Goal: Navigation & Orientation: Find specific page/section

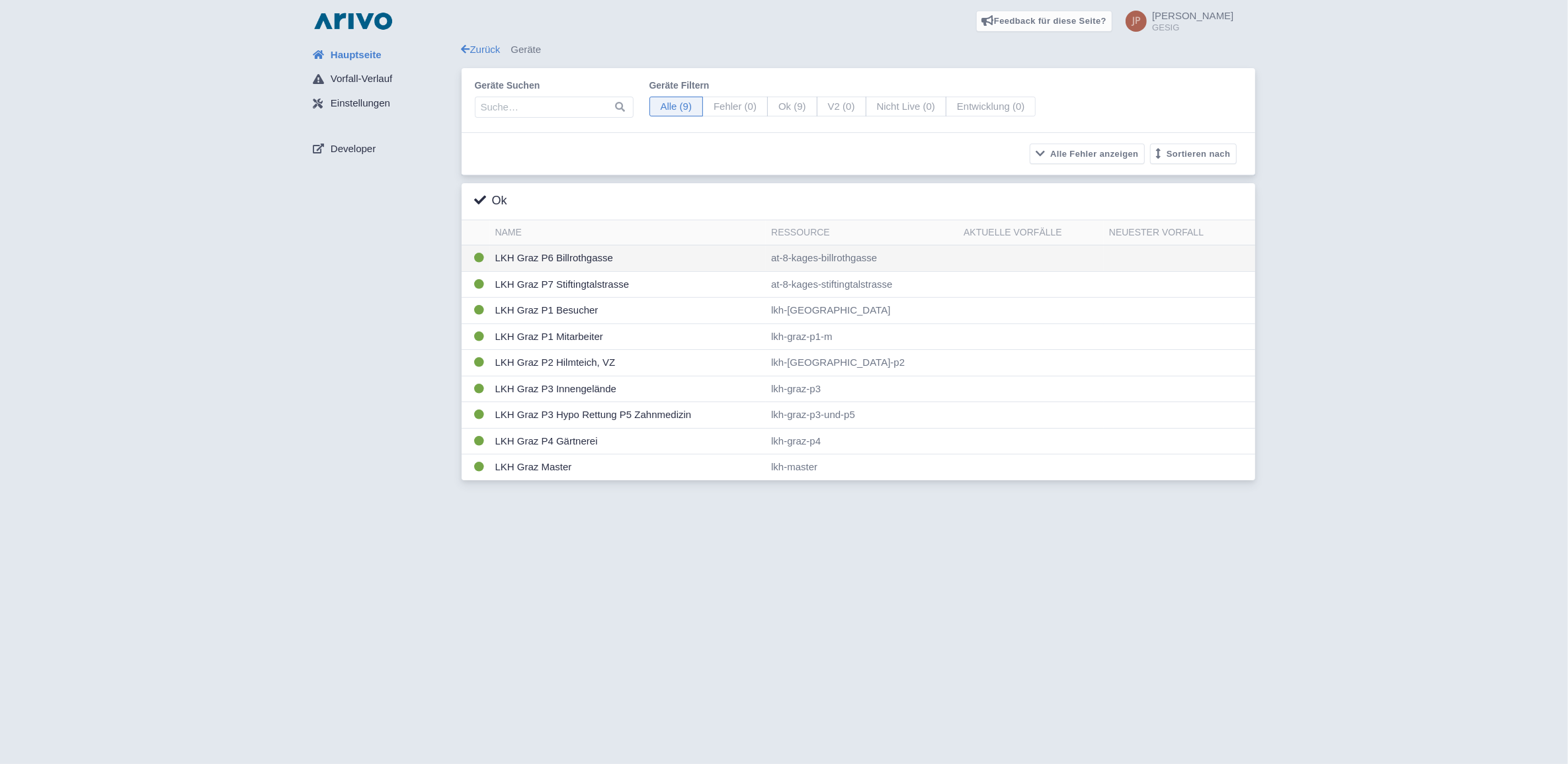
click at [559, 258] on td "LKH Graz P6 Billrothgasse" at bounding box center [628, 258] width 277 height 27
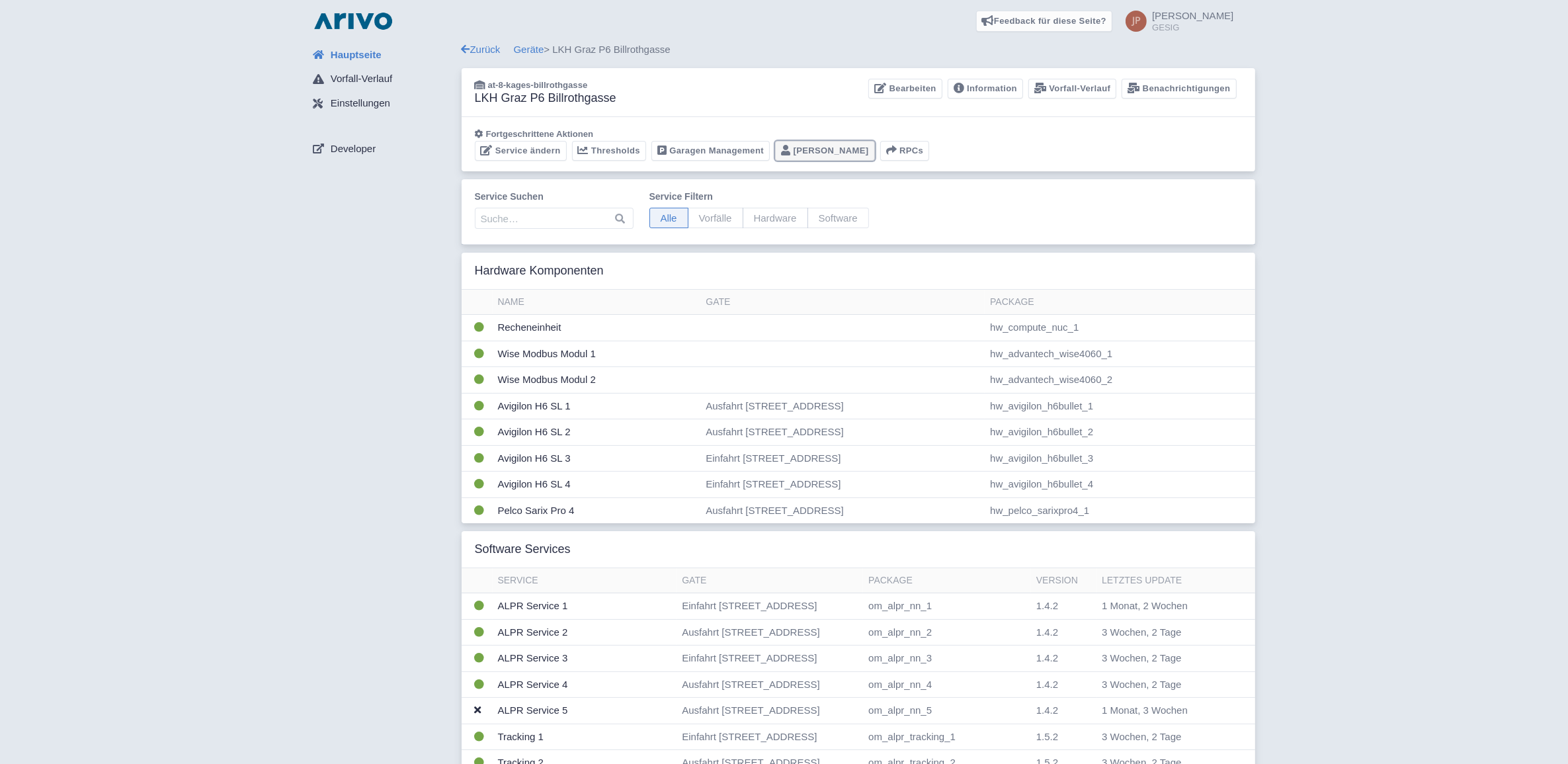
click at [809, 153] on link "[PERSON_NAME]" at bounding box center [825, 151] width 100 height 20
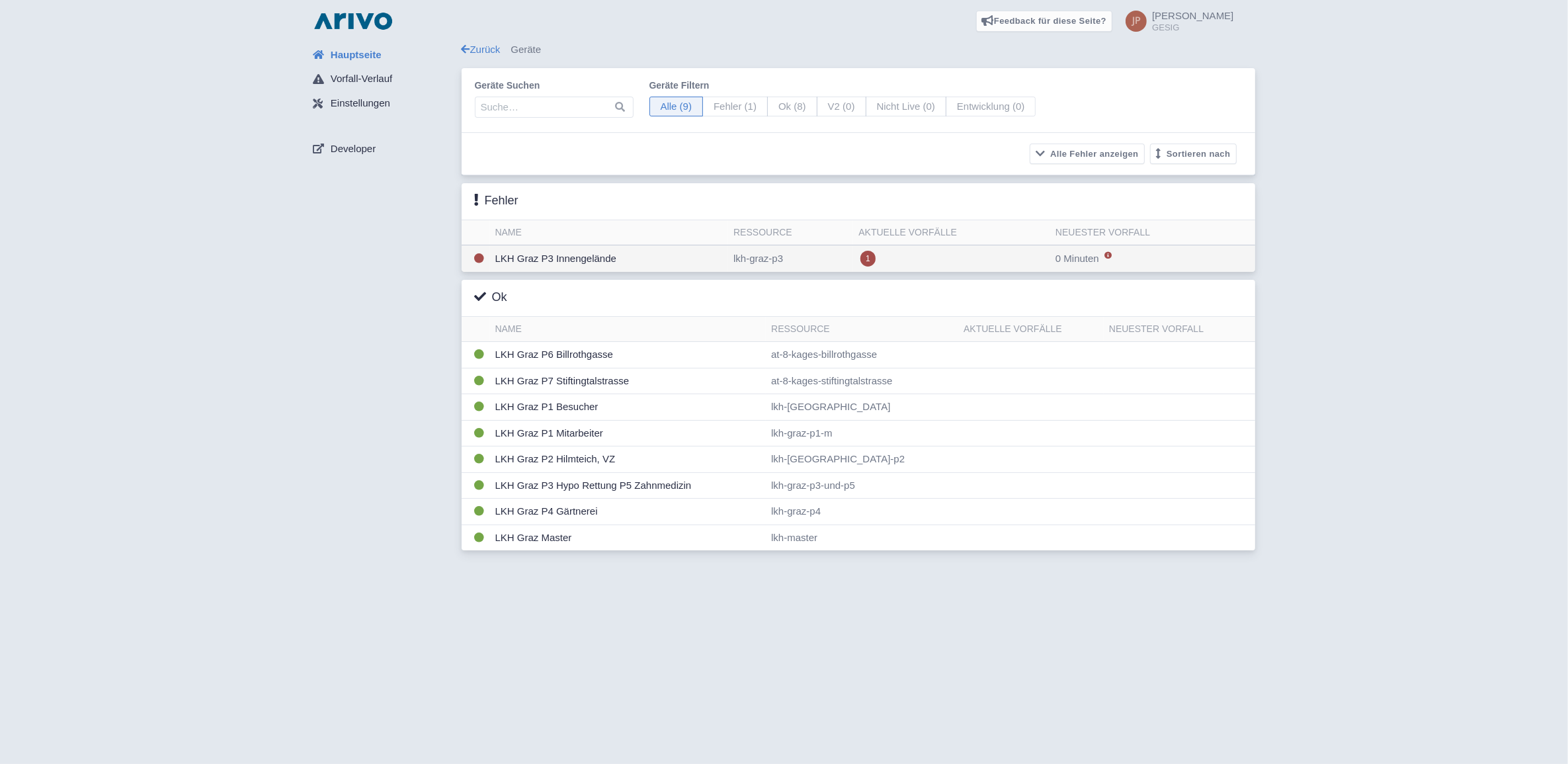
click at [567, 259] on td "LKH Graz P3 Innengelände" at bounding box center [609, 259] width 239 height 28
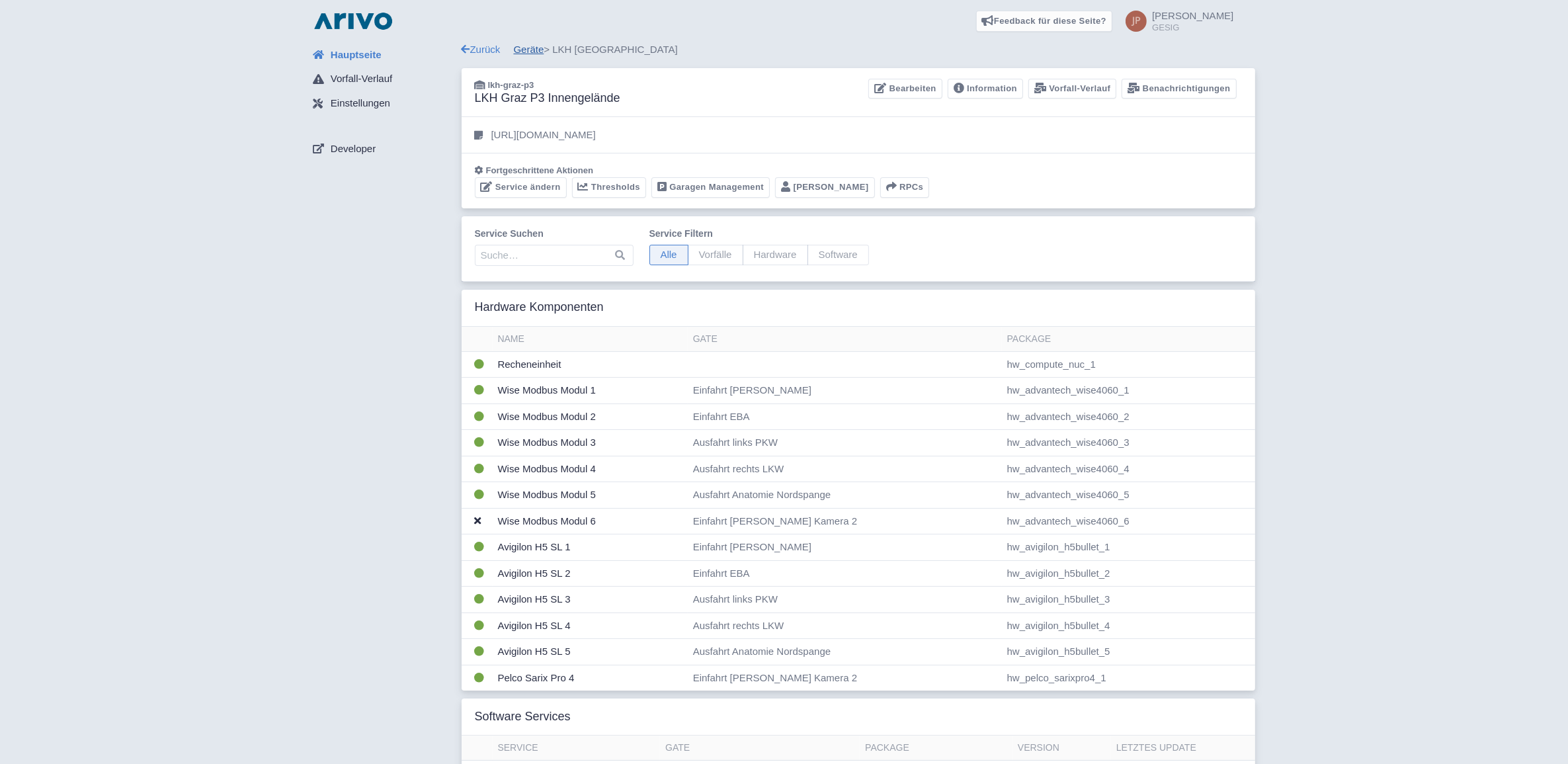
click at [533, 52] on link "Geräte" at bounding box center [529, 49] width 31 height 11
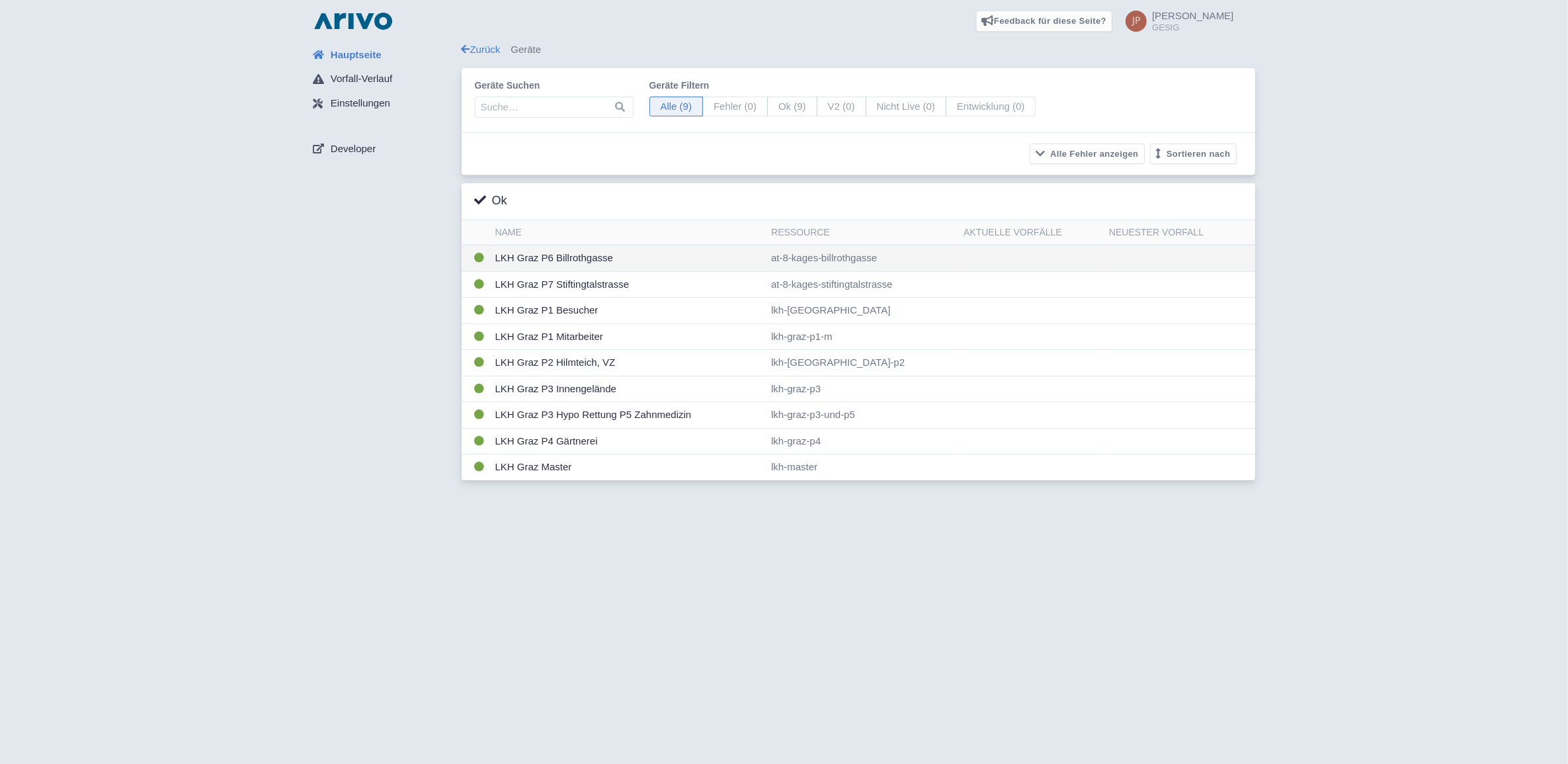
click at [537, 261] on td "LKH Graz P6 Billrothgasse" at bounding box center [628, 258] width 277 height 27
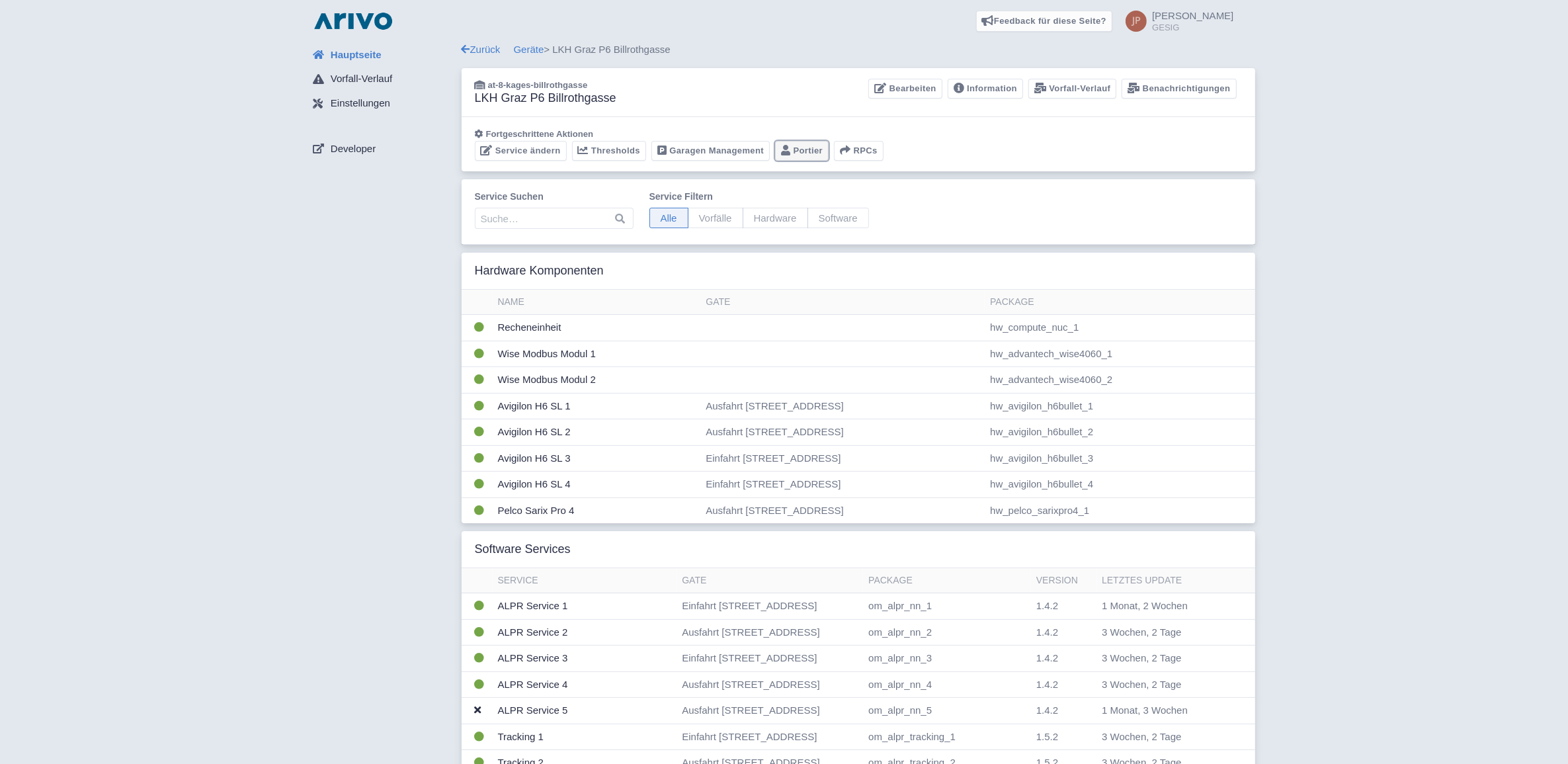
click at [808, 150] on link "Portier" at bounding box center [802, 151] width 53 height 20
